Goal: Obtain resource: Download file/media

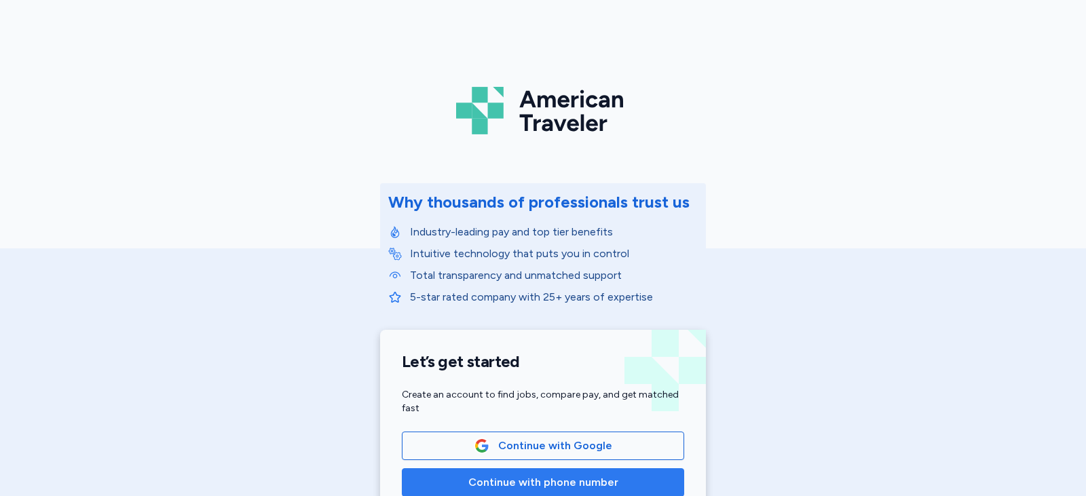
click at [485, 478] on span "Continue with phone number" at bounding box center [543, 482] width 150 height 16
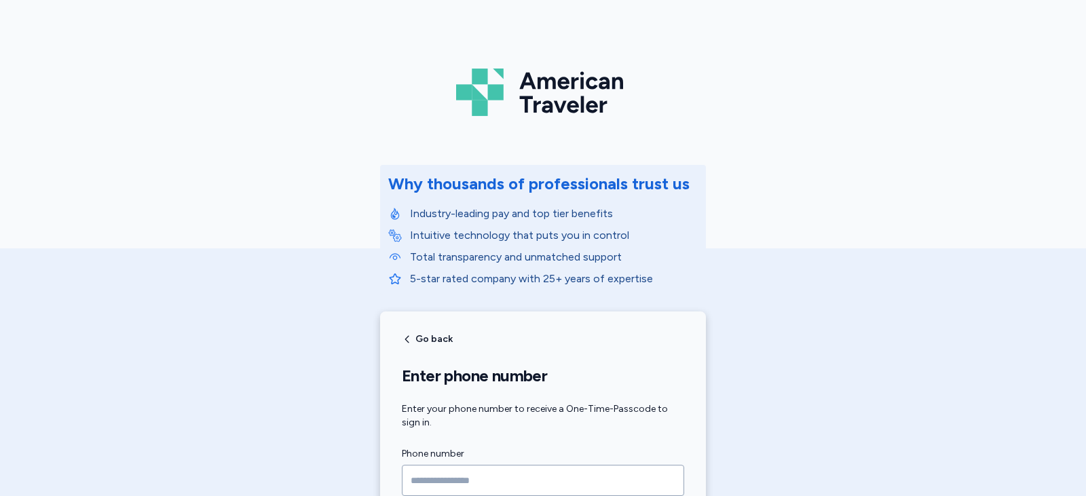
click at [485, 478] on input "Phone number" at bounding box center [543, 480] width 282 height 31
type input "**********"
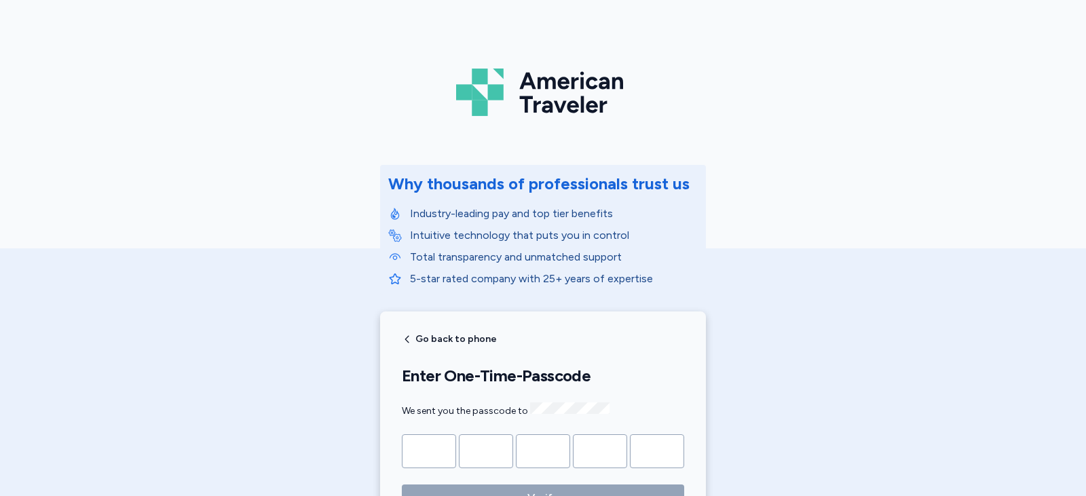
type input "*"
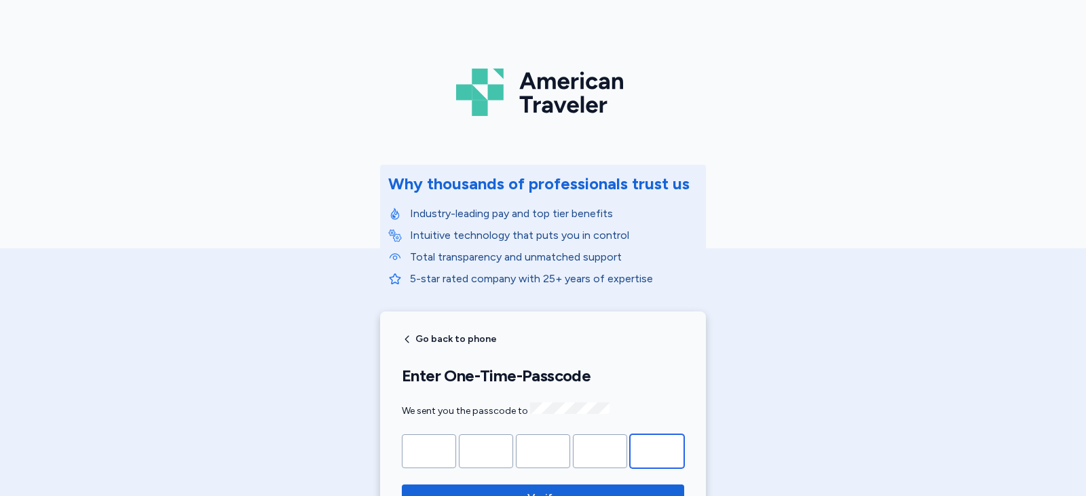
type input "*"
click at [402, 485] on button "Verify" at bounding box center [543, 498] width 282 height 27
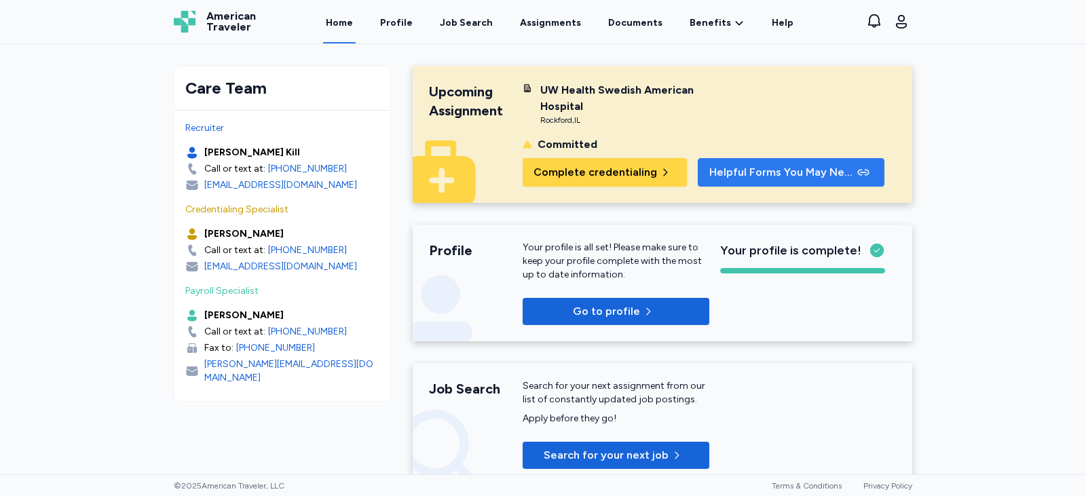
click at [710, 170] on span "Helpful Forms You May Need" at bounding box center [781, 172] width 145 height 16
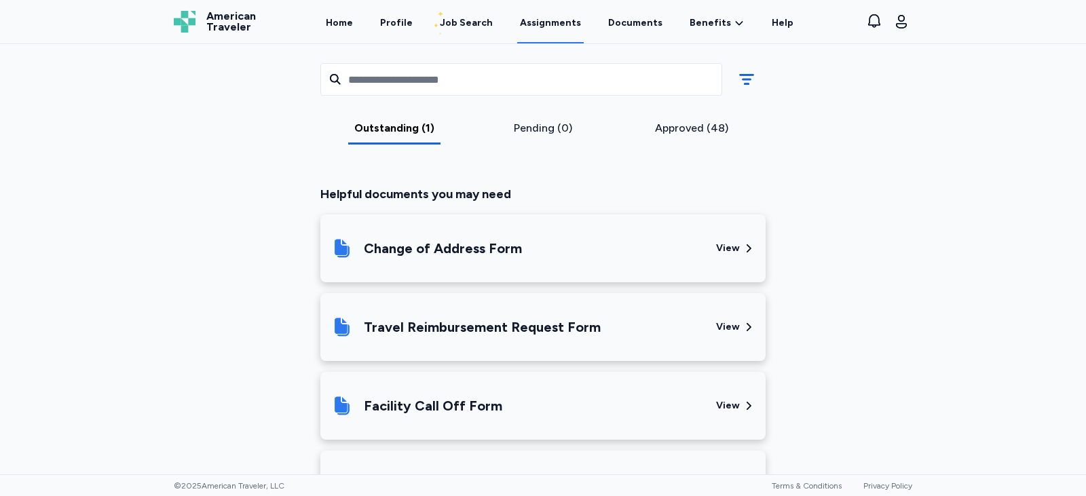
scroll to position [381, 0]
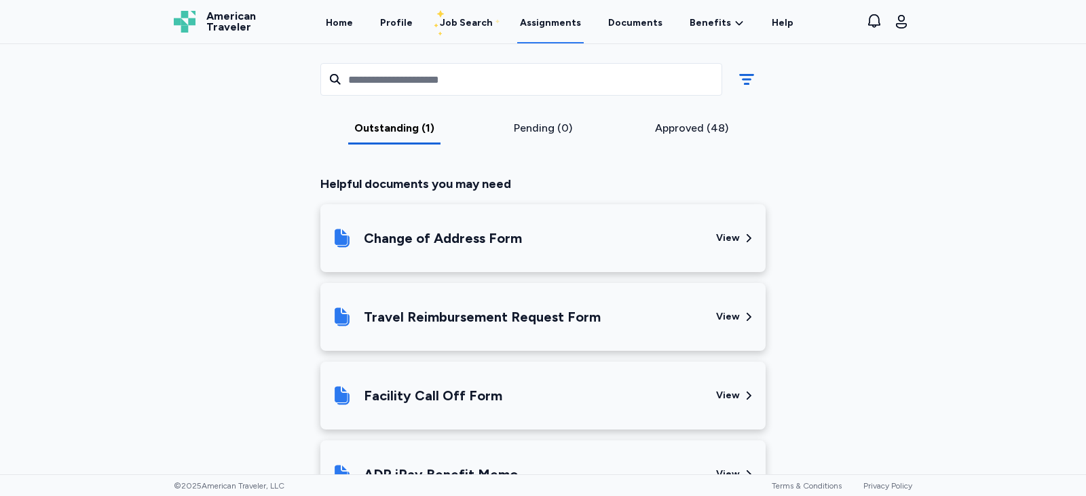
click at [745, 320] on icon at bounding box center [749, 317] width 12 height 12
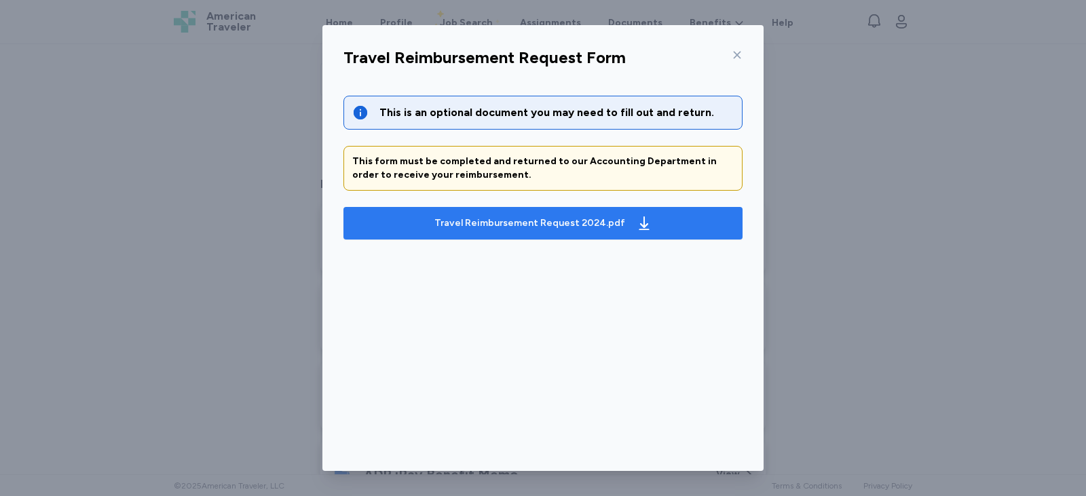
click at [533, 217] on div "Travel Reimbursement Request 2024.pdf" at bounding box center [529, 224] width 191 height 14
